Goal: Information Seeking & Learning: Find specific fact

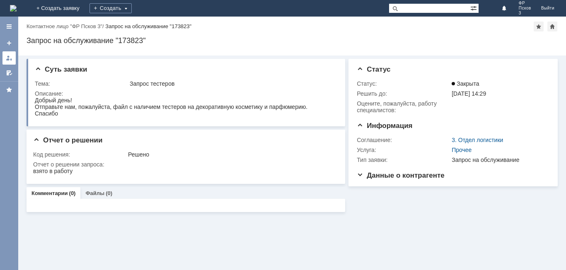
click at [7, 62] on link at bounding box center [8, 57] width 13 height 13
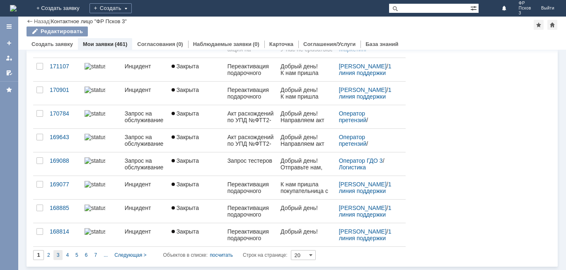
click at [58, 254] on span "3" at bounding box center [58, 255] width 3 height 6
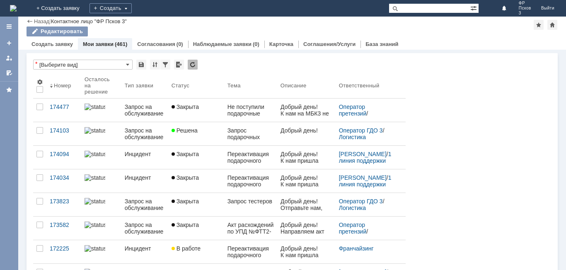
type input "3"
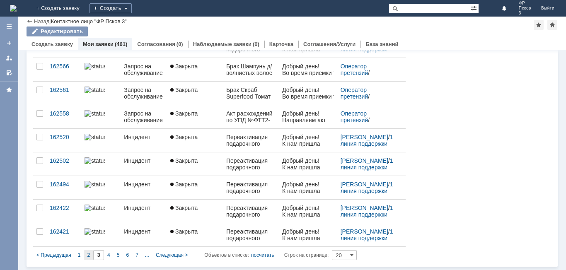
click at [90, 256] on span "2" at bounding box center [88, 255] width 3 height 6
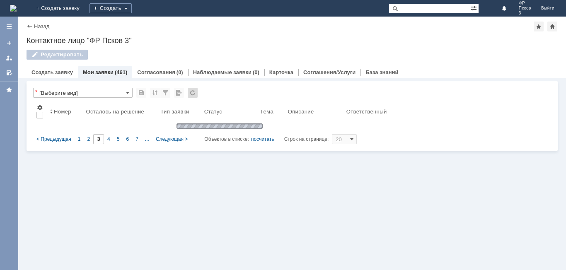
type input "2"
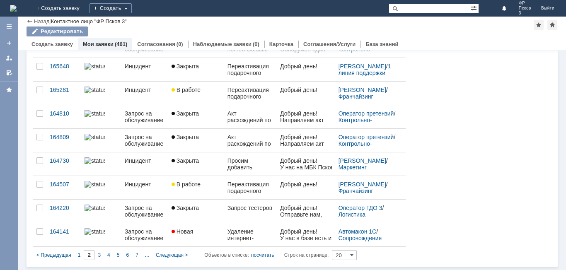
drag, startPoint x: 78, startPoint y: 253, endPoint x: 86, endPoint y: 254, distance: 8.0
click at [78, 253] on span "1" at bounding box center [79, 255] width 3 height 6
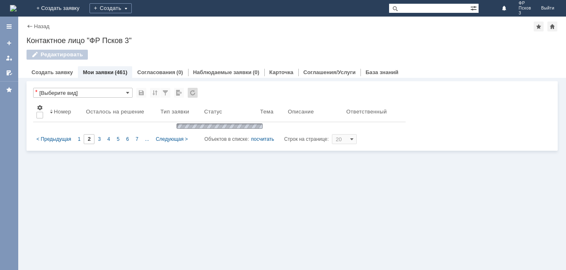
type input "1"
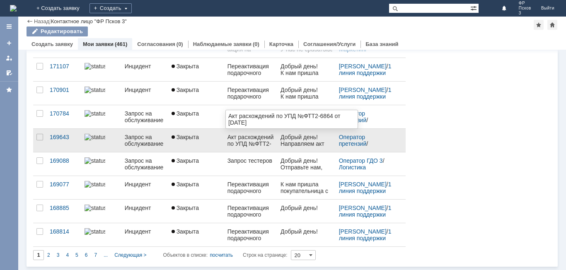
click at [246, 142] on div "Акт расхождений по УПД №ФТТ2-6864 от [DATE]" at bounding box center [251, 140] width 46 height 13
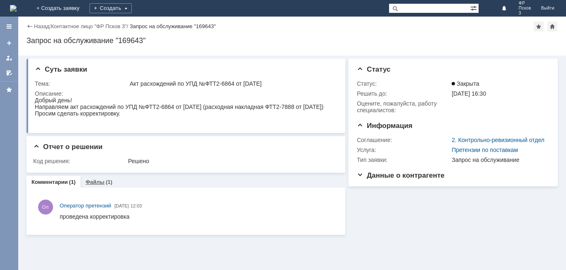
click at [91, 184] on link "Файлы" at bounding box center [94, 182] width 19 height 6
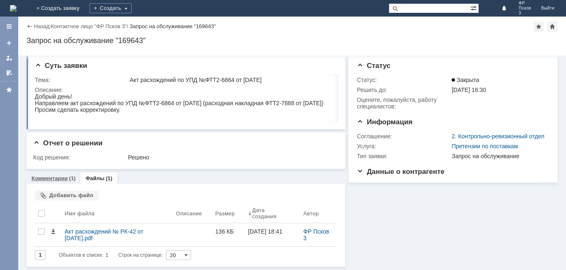
click at [55, 182] on div "Комментарии (1)" at bounding box center [54, 178] width 54 height 12
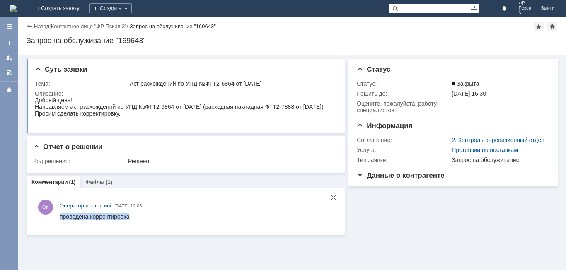
drag, startPoint x: 137, startPoint y: 217, endPoint x: 59, endPoint y: 214, distance: 78.4
click at [60, 214] on html "проведена корректировка" at bounding box center [197, 216] width 274 height 7
copy div "проведена корректировка"
click at [41, 27] on link "Назад" at bounding box center [41, 26] width 15 height 6
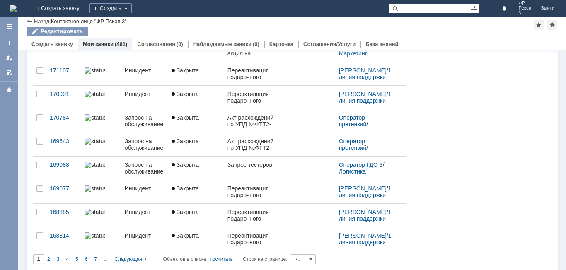
scroll to position [324, 0]
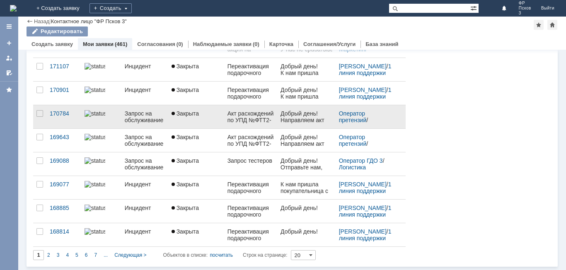
click at [249, 120] on div "Акт расхождений по УПД №ФТТ2-7633 от [DATE]" at bounding box center [251, 116] width 46 height 13
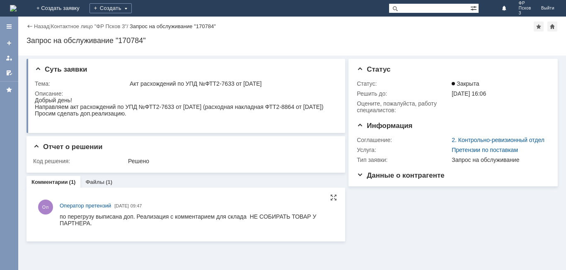
drag, startPoint x: 119, startPoint y: 434, endPoint x: 94, endPoint y: 225, distance: 209.5
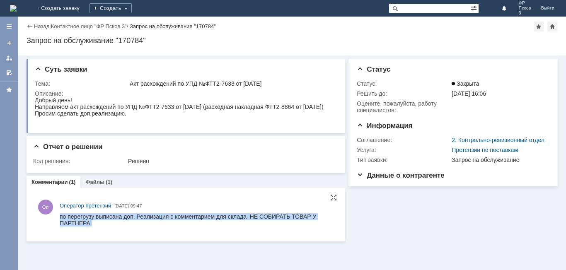
drag, startPoint x: 95, startPoint y: 225, endPoint x: 60, endPoint y: 218, distance: 36.1
click at [60, 218] on div "по перегрузу выписана доп. Реализация с комментарием для склада НЕ СОБИРАТЬ ТОВ…" at bounding box center [197, 219] width 274 height 13
copy div "по перегрузу выписана доп. Реализация с комментарием для склада НЕ СОБИРАТЬ ТОВ…"
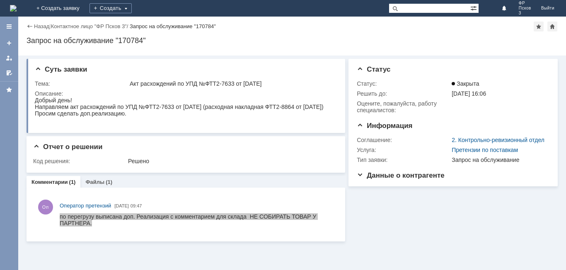
click at [29, 25] on div "Назад" at bounding box center [38, 26] width 23 height 6
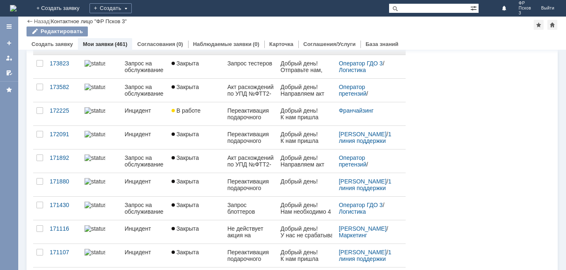
scroll to position [207, 0]
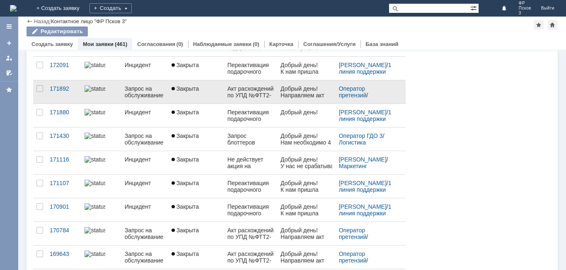
click at [251, 95] on div "Акт расхождений по УПД №ФТТ2-8186 от [DATE]" at bounding box center [251, 91] width 46 height 13
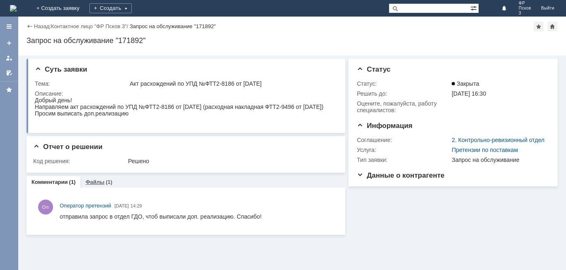
click at [97, 184] on link "Файлы" at bounding box center [94, 182] width 19 height 6
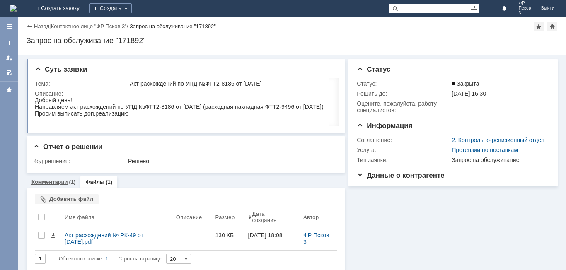
click at [58, 184] on link "Комментарии" at bounding box center [49, 182] width 36 height 6
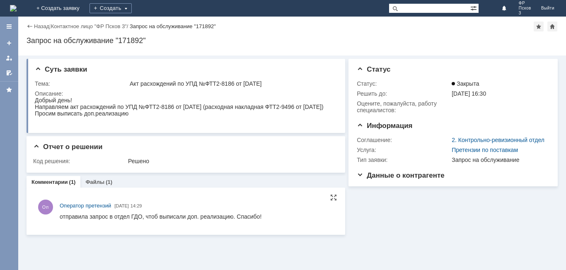
drag, startPoint x: 327, startPoint y: 434, endPoint x: 65, endPoint y: 220, distance: 338.3
click at [57, 221] on div "Оп Оператор претензий [DATE] 14:29" at bounding box center [186, 211] width 302 height 28
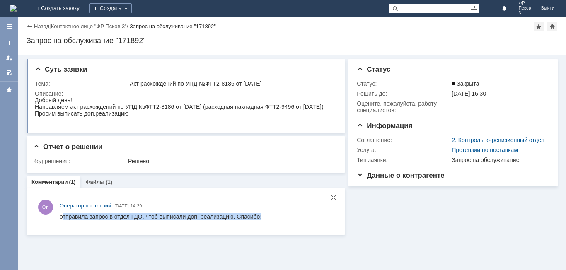
drag, startPoint x: 61, startPoint y: 217, endPoint x: 230, endPoint y: 223, distance: 169.2
click at [230, 221] on html "отправила запрос в отдел ГДО, чтоб выписали доп. реализацию. Спасибо!" at bounding box center [197, 216] width 274 height 7
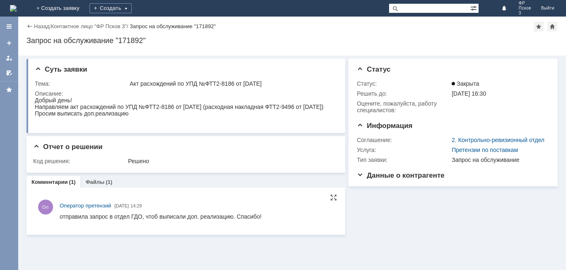
click at [264, 218] on html "отправила запрос в отдел ГДО, чтоб выписали доп. реализацию. Спасибо!" at bounding box center [197, 216] width 274 height 7
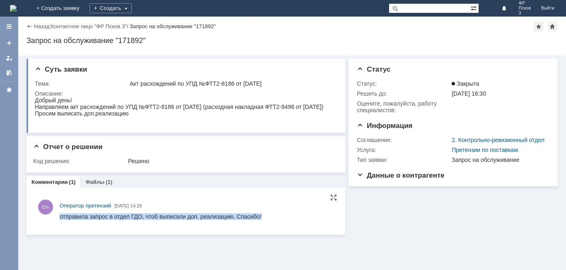
drag, startPoint x: 264, startPoint y: 216, endPoint x: 61, endPoint y: 218, distance: 203.5
click at [61, 218] on html "отправила запрос в отдел ГДО, чтоб выписали доп. реализацию. Спасибо!" at bounding box center [197, 216] width 274 height 7
copy div "отправила запрос в отдел ГДО, чтоб выписали доп. реализацию. Спасибо!"
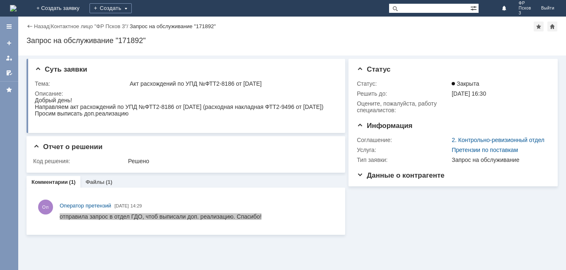
click at [34, 25] on div "Назад" at bounding box center [38, 26] width 23 height 6
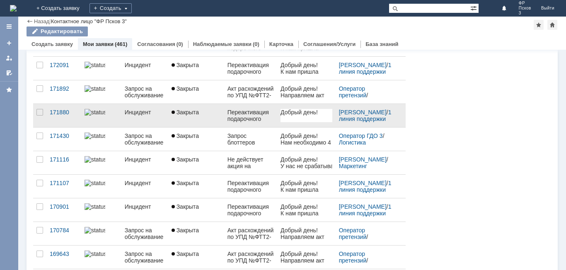
scroll to position [138, 0]
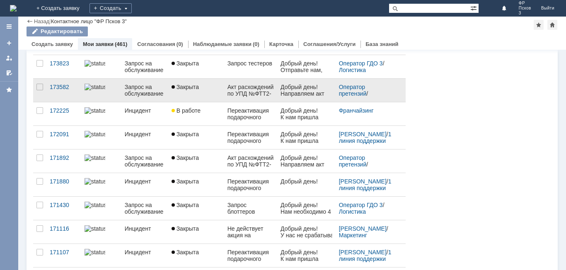
click at [252, 92] on div "Акт расхождений по УПД №ФТТ2-9004 от [DATE]" at bounding box center [251, 90] width 46 height 13
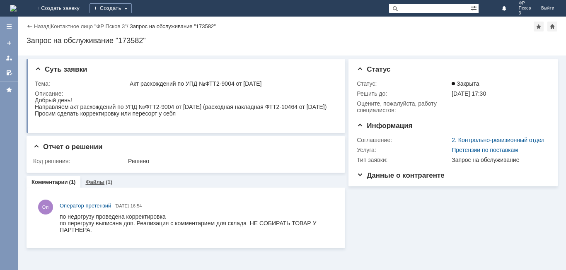
click at [93, 183] on link "Файлы" at bounding box center [94, 182] width 19 height 6
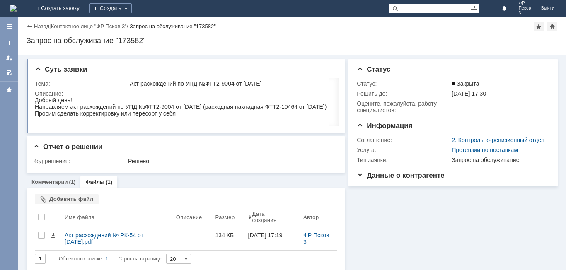
scroll to position [4, 0]
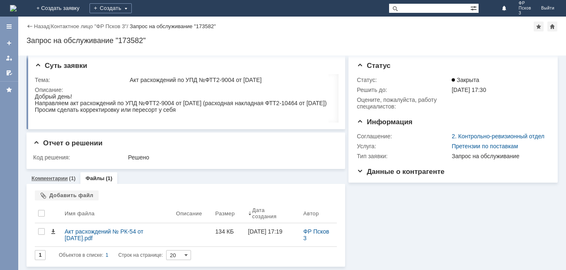
click at [60, 180] on link "Комментарии" at bounding box center [49, 178] width 36 height 6
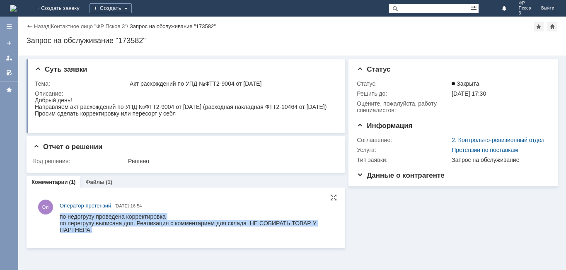
drag, startPoint x: 94, startPoint y: 232, endPoint x: 60, endPoint y: 219, distance: 36.9
click at [60, 219] on body "по недогрузу проведена корректировка по перегрузу выписана доп. Реализация с ко…" at bounding box center [197, 223] width 274 height 20
copy body "по недогрузу проведена корректировка по перегрузу выписана доп. Реализация с ко…"
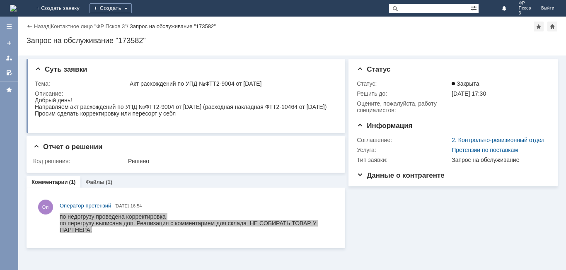
click at [384, 227] on div "Информация Статус Статус: Закрыта Решить до: [DATE] 17:30 Oцените, пожалуйста, …" at bounding box center [451, 152] width 213 height 193
click at [96, 184] on link "Файлы" at bounding box center [94, 182] width 19 height 6
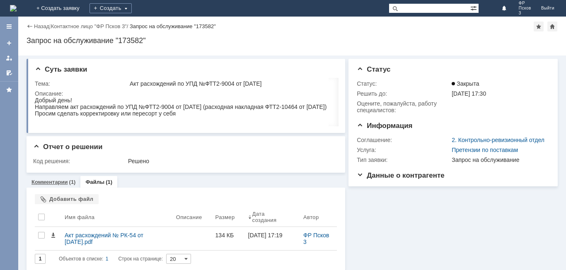
click at [66, 184] on link "Комментарии" at bounding box center [49, 182] width 36 height 6
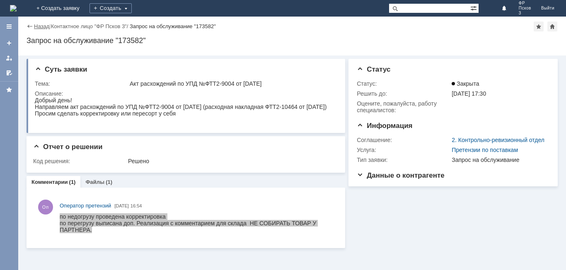
click at [37, 26] on link "Назад" at bounding box center [41, 26] width 15 height 6
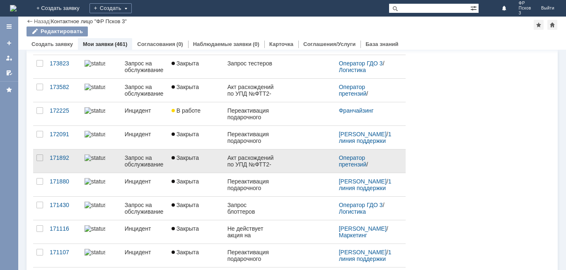
click at [243, 162] on div "Акт расхождений по УПД №ФТТ2-8186 от [DATE]" at bounding box center [251, 161] width 46 height 13
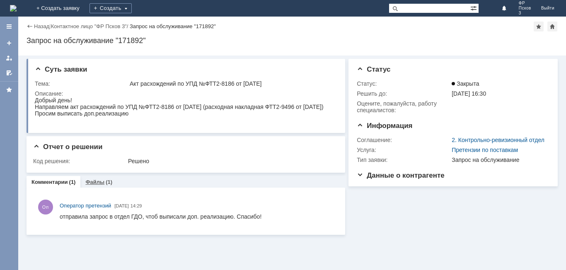
click at [93, 184] on link "Файлы" at bounding box center [94, 182] width 19 height 6
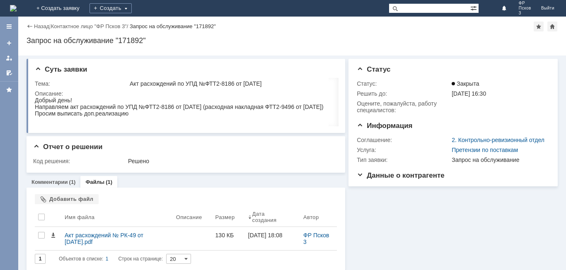
click at [31, 26] on div "Назад" at bounding box center [38, 26] width 23 height 6
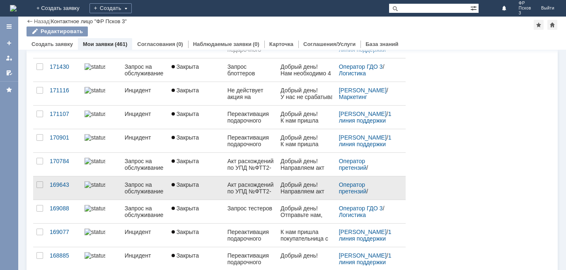
click at [233, 192] on div "Акт расхождений по УПД №ФТТ2-6864 от [DATE]" at bounding box center [251, 188] width 46 height 13
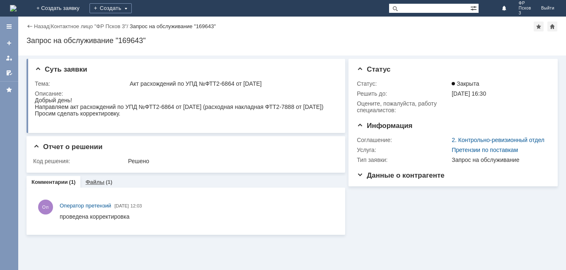
click at [98, 183] on link "Файлы" at bounding box center [94, 182] width 19 height 6
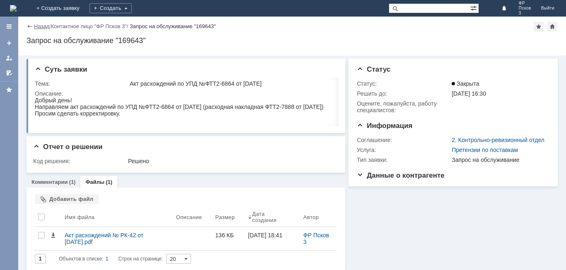
click at [36, 24] on link "Назад" at bounding box center [41, 26] width 15 height 6
